Goal: Register for event/course

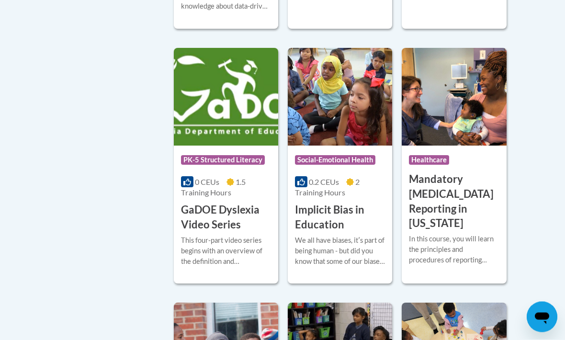
scroll to position [1357, 0]
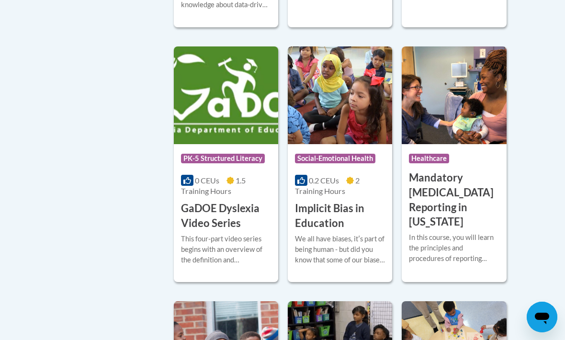
click at [352, 234] on div "We all have biases, itʹs part of being human - but did you know that some of ou…" at bounding box center [340, 250] width 90 height 32
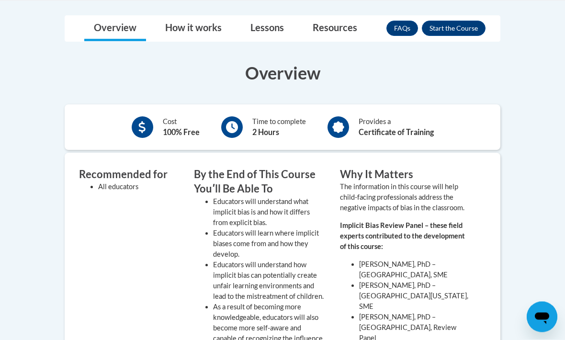
scroll to position [303, 0]
click at [467, 24] on button "Enroll" at bounding box center [454, 28] width 64 height 15
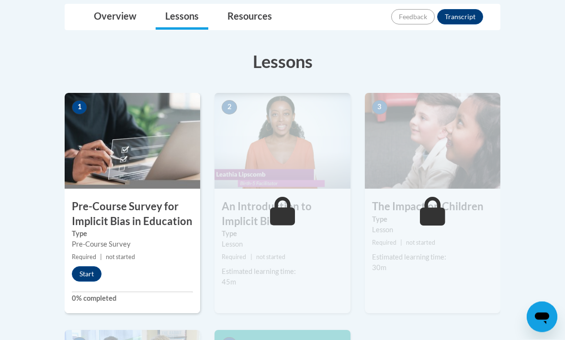
scroll to position [235, 0]
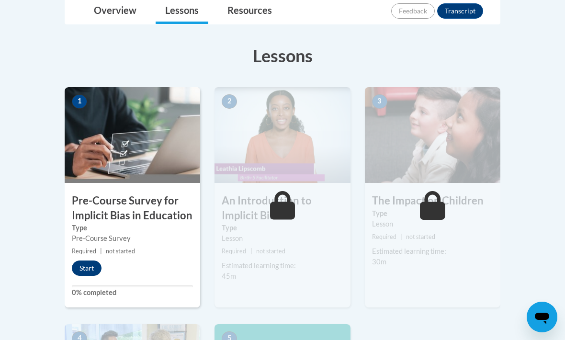
click at [88, 272] on button "Start" at bounding box center [87, 267] width 30 height 15
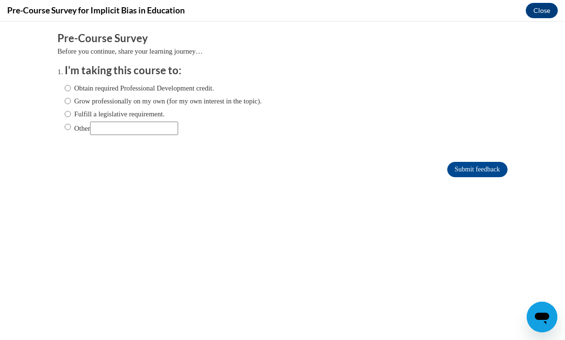
scroll to position [0, 0]
click at [214, 89] on label "Obtain required Professional Development credit." at bounding box center [139, 88] width 149 height 11
click at [71, 89] on input "Obtain required Professional Development credit." at bounding box center [68, 88] width 6 height 11
radio input "true"
click at [484, 177] on input "Submit feedback" at bounding box center [477, 169] width 60 height 15
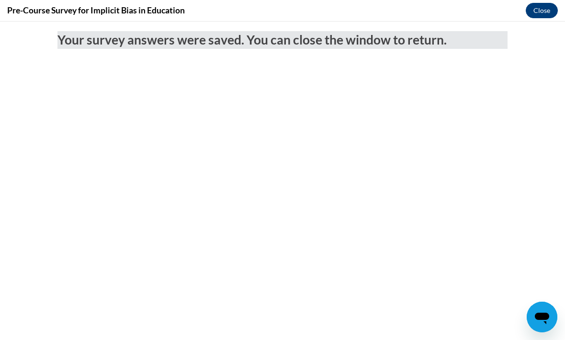
click at [547, 8] on button "Close" at bounding box center [542, 10] width 32 height 15
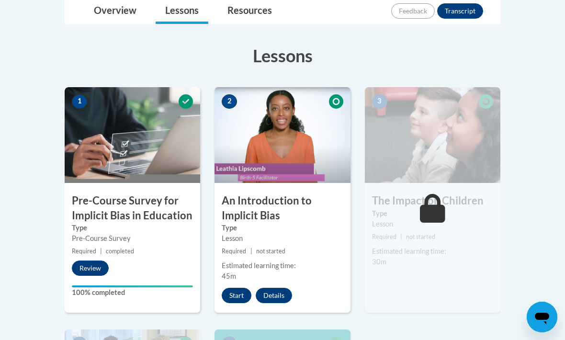
click at [236, 298] on button "Start" at bounding box center [237, 295] width 30 height 15
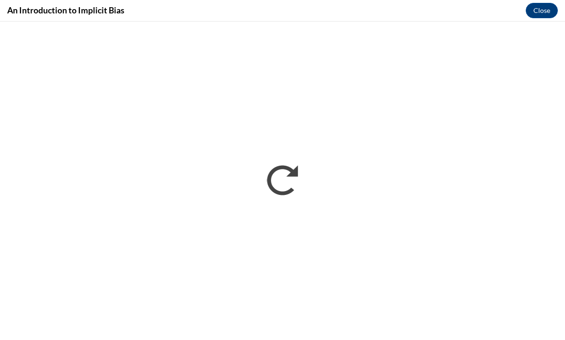
scroll to position [235, 0]
click at [544, 8] on button "Close" at bounding box center [542, 10] width 32 height 15
